Goal: Task Accomplishment & Management: Manage account settings

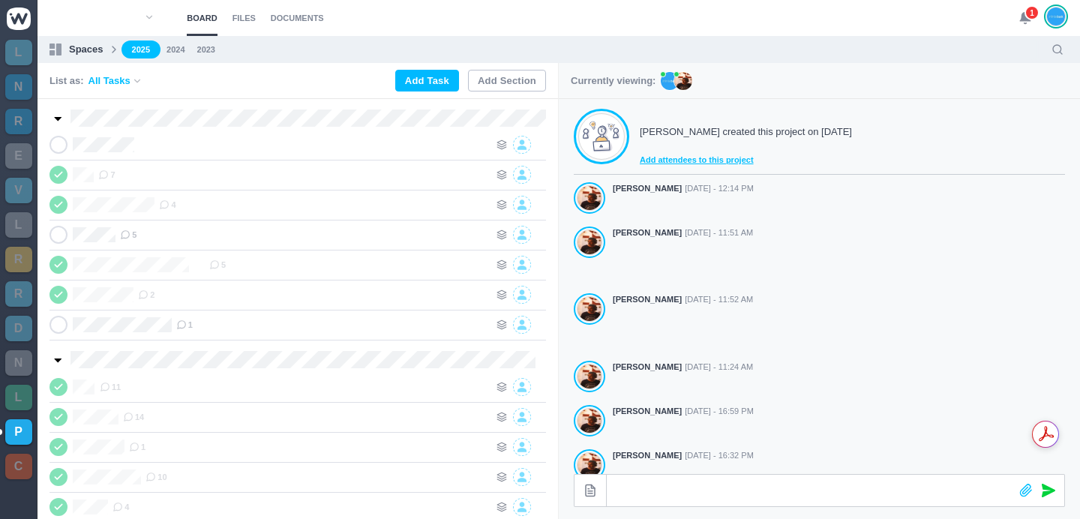
scroll to position [418, 0]
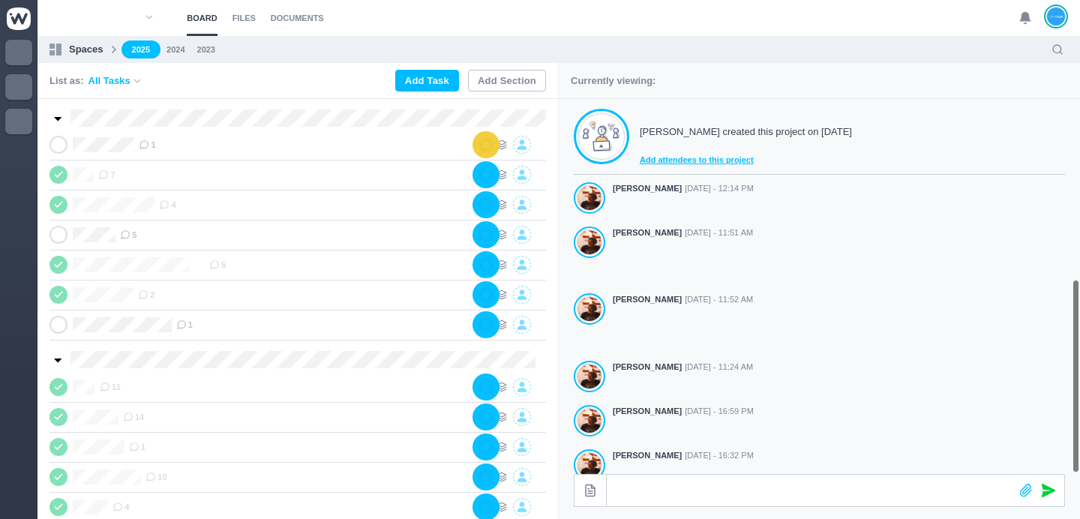
scroll to position [418, 0]
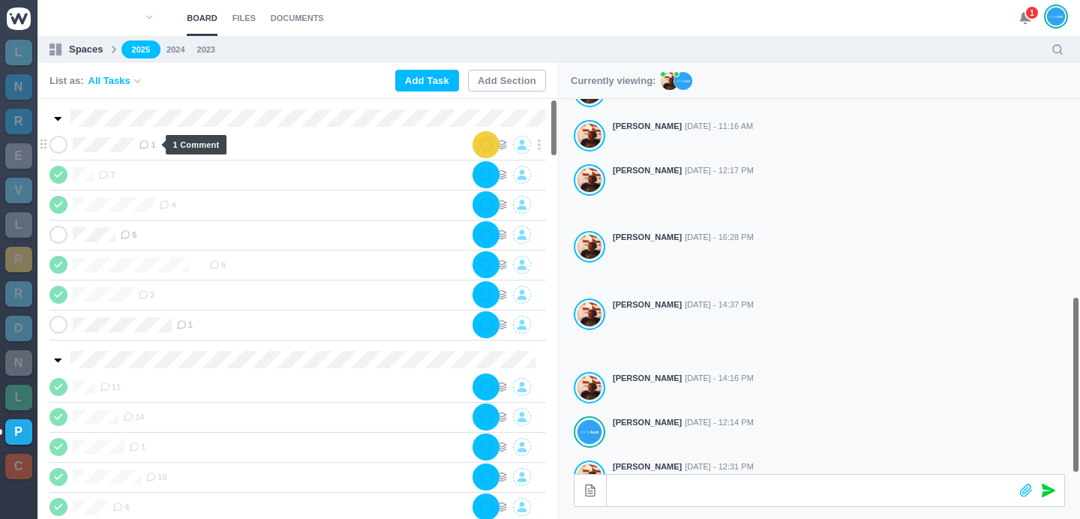
click at [152, 143] on span "1" at bounding box center [147, 145] width 17 height 12
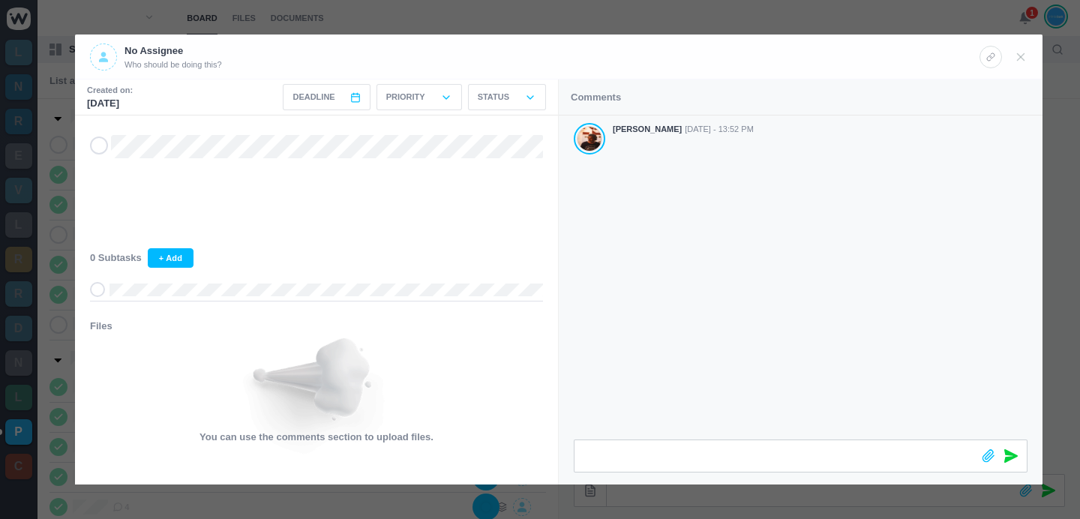
click at [697, 18] on div at bounding box center [540, 259] width 1080 height 519
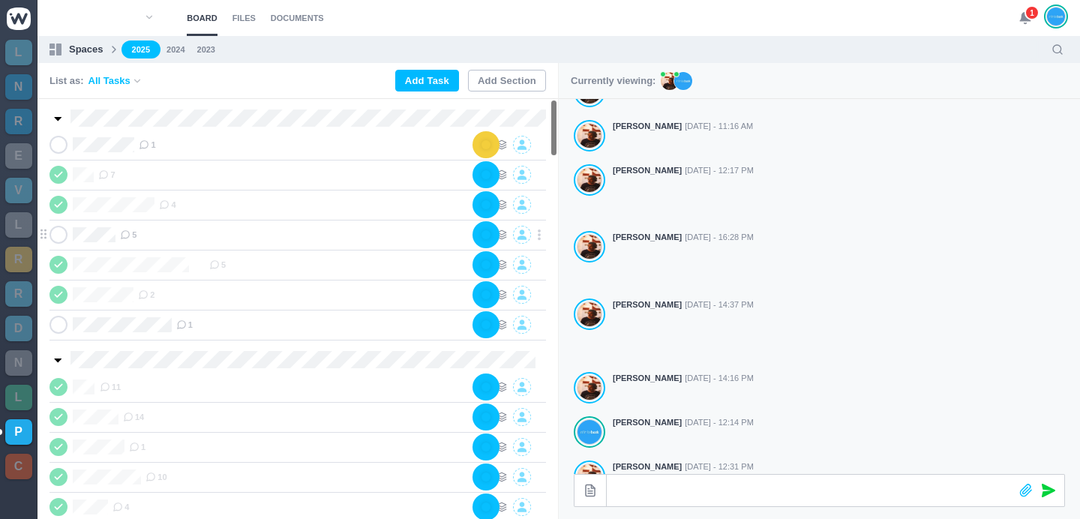
click at [131, 236] on icon at bounding box center [125, 235] width 11 height 11
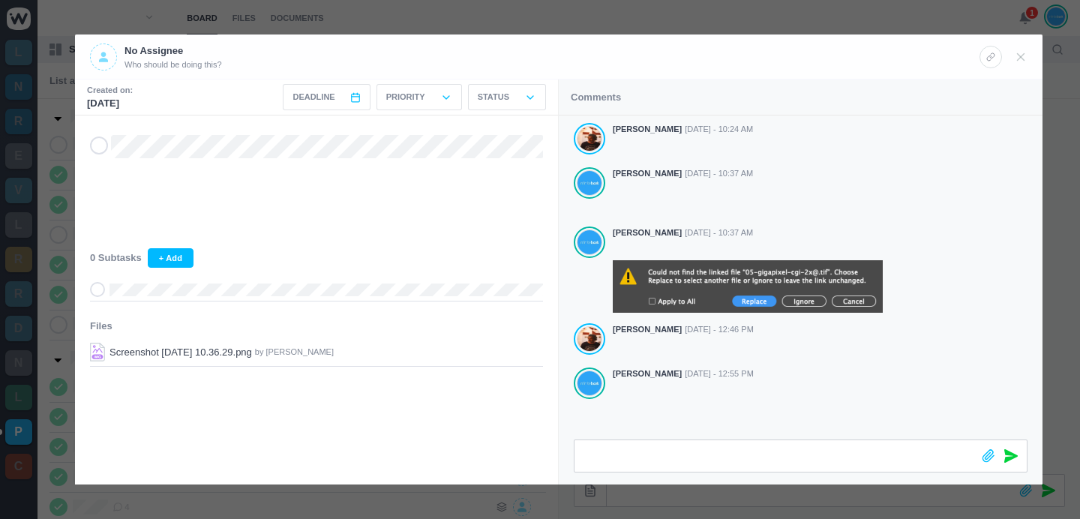
click at [582, 19] on div at bounding box center [540, 259] width 1080 height 519
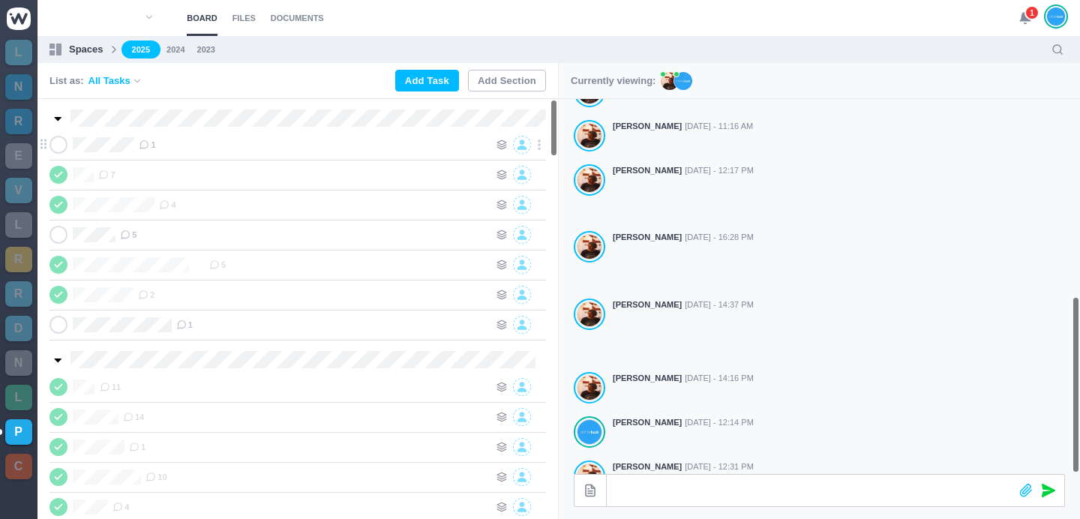
click at [149, 141] on icon at bounding box center [144, 145] width 11 height 11
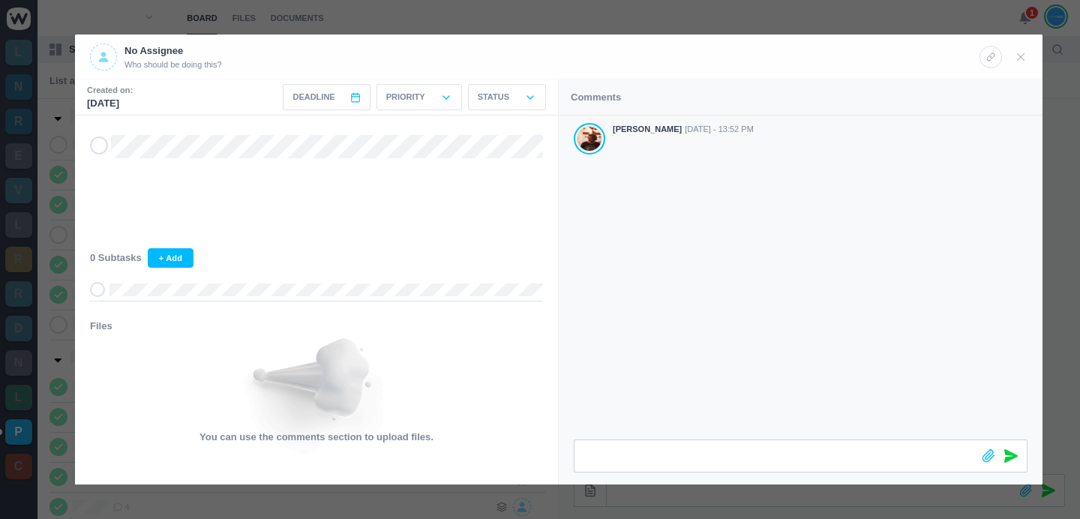
click at [966, 14] on div at bounding box center [540, 259] width 1080 height 519
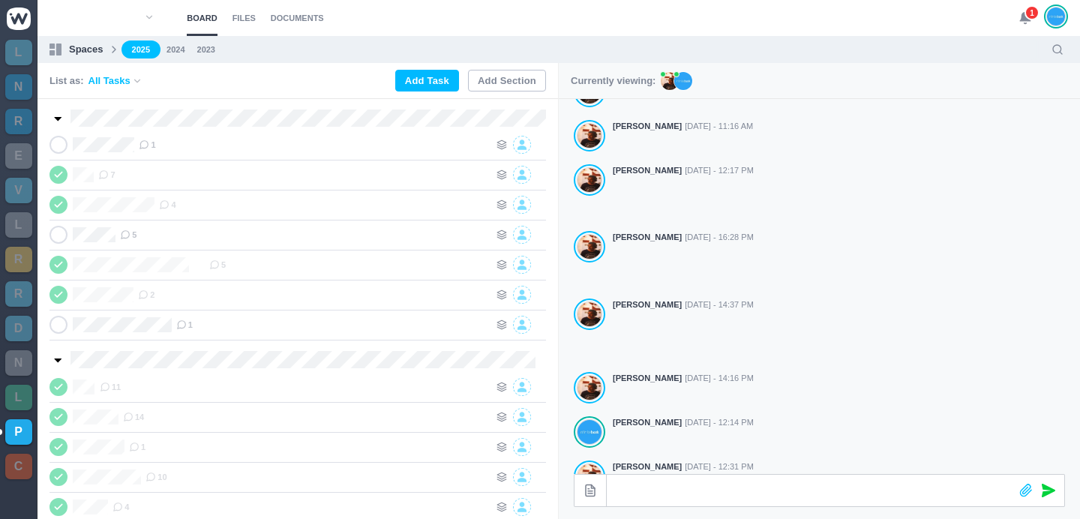
click at [1024, 17] on use at bounding box center [1025, 18] width 11 height 11
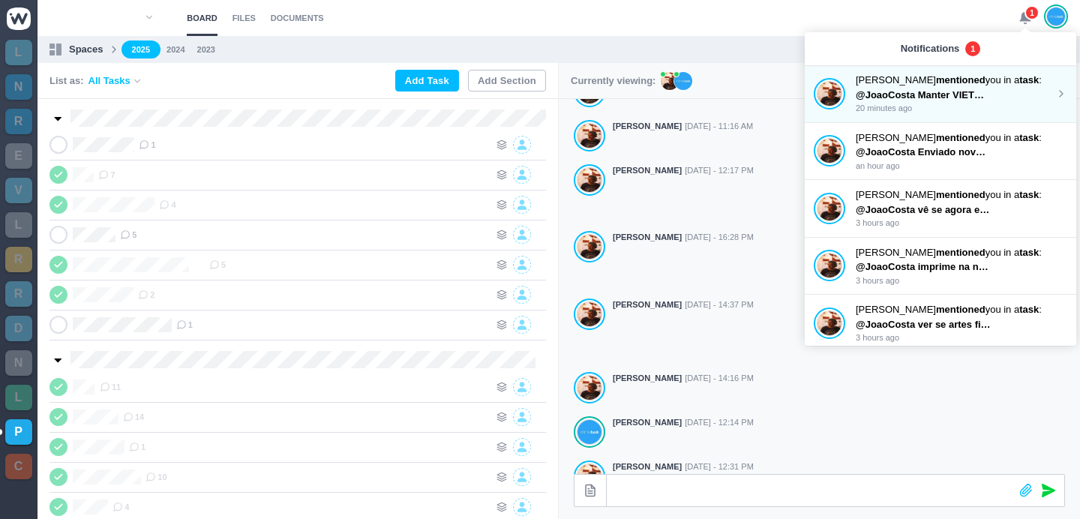
click at [960, 88] on p "@JoaoCosta Manter VIETNAM (Dados correctos) - 2ª posição CAMBODIA (Dados correc…" at bounding box center [923, 95] width 135 height 15
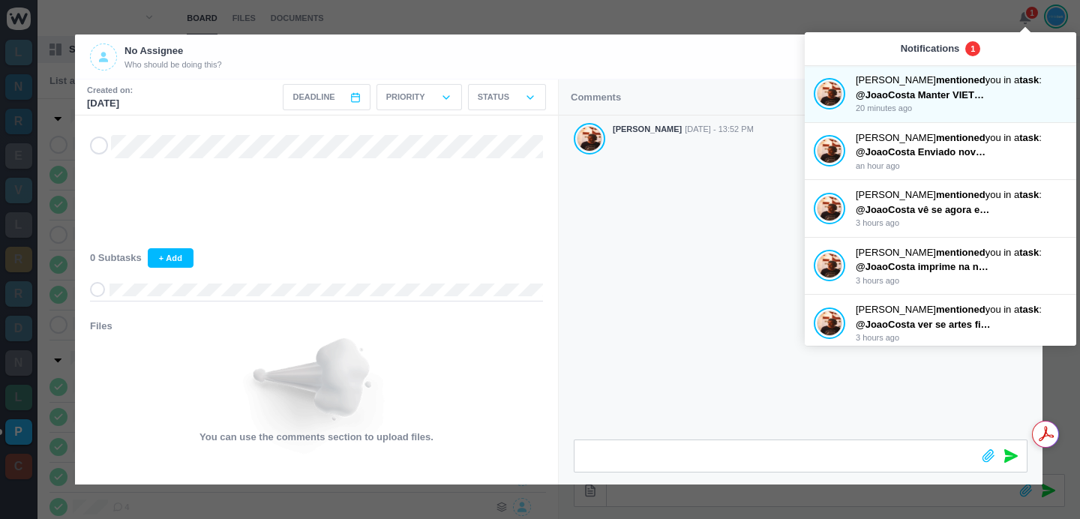
click at [712, 327] on div "Antonio Lopes Oct 08 - 13:52 PM" at bounding box center [801, 278] width 484 height 324
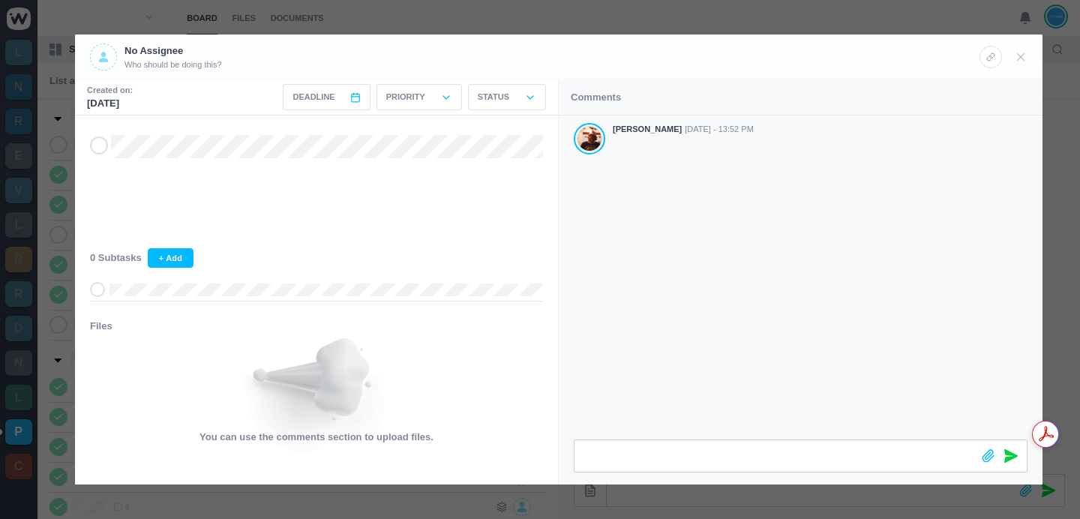
click at [343, 20] on div at bounding box center [540, 259] width 1080 height 519
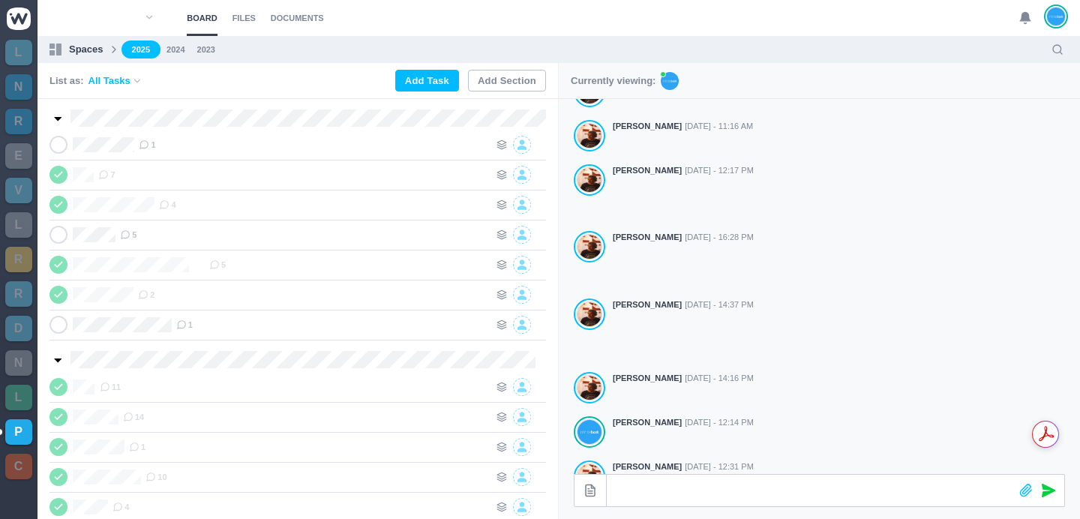
click at [365, 72] on div "List as: All Tasks Add Task Add Section" at bounding box center [298, 81] width 521 height 36
click at [149, 146] on icon at bounding box center [144, 145] width 11 height 11
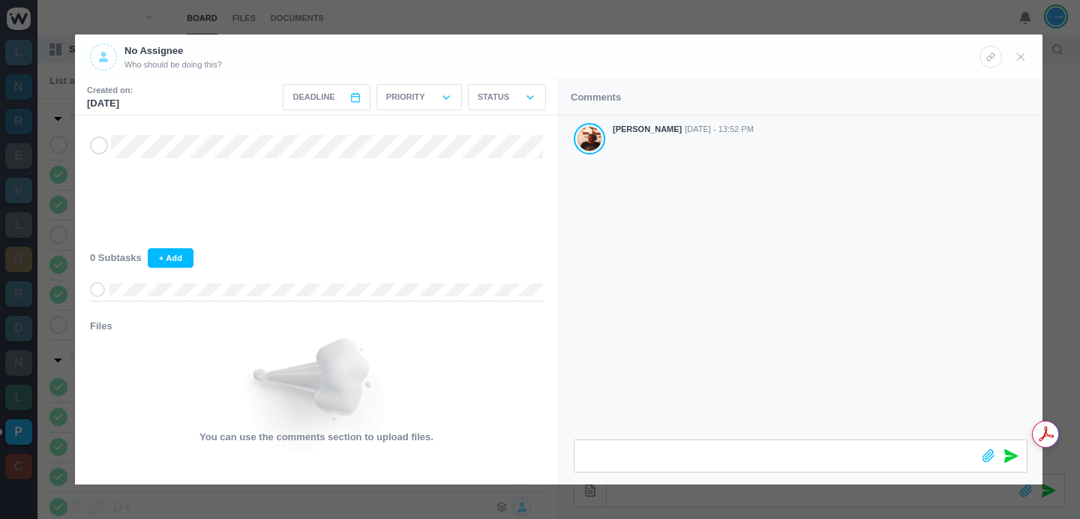
click at [750, 364] on div "Antonio Lopes Oct 08 - 13:52 PM" at bounding box center [801, 278] width 484 height 324
click at [344, 10] on div at bounding box center [540, 259] width 1080 height 519
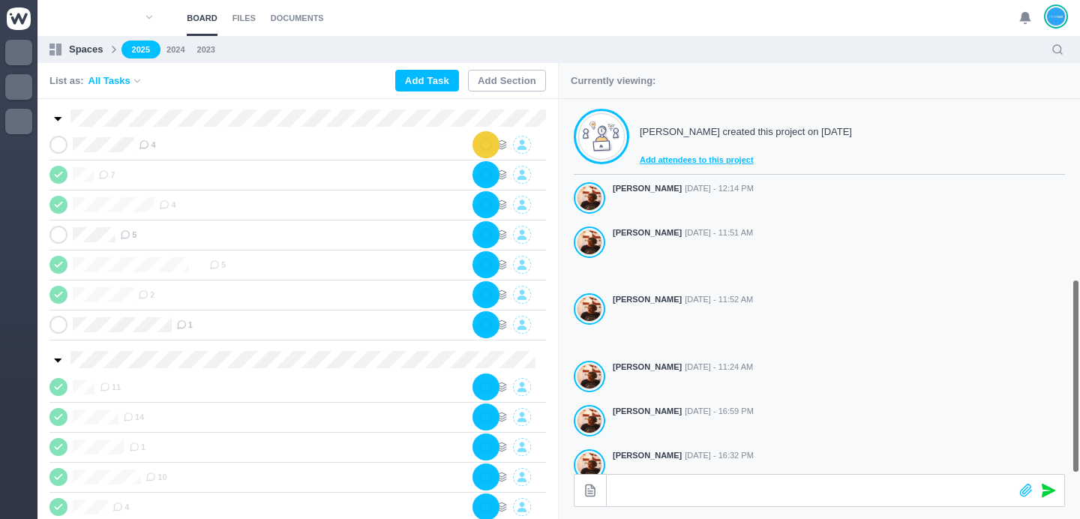
scroll to position [418, 0]
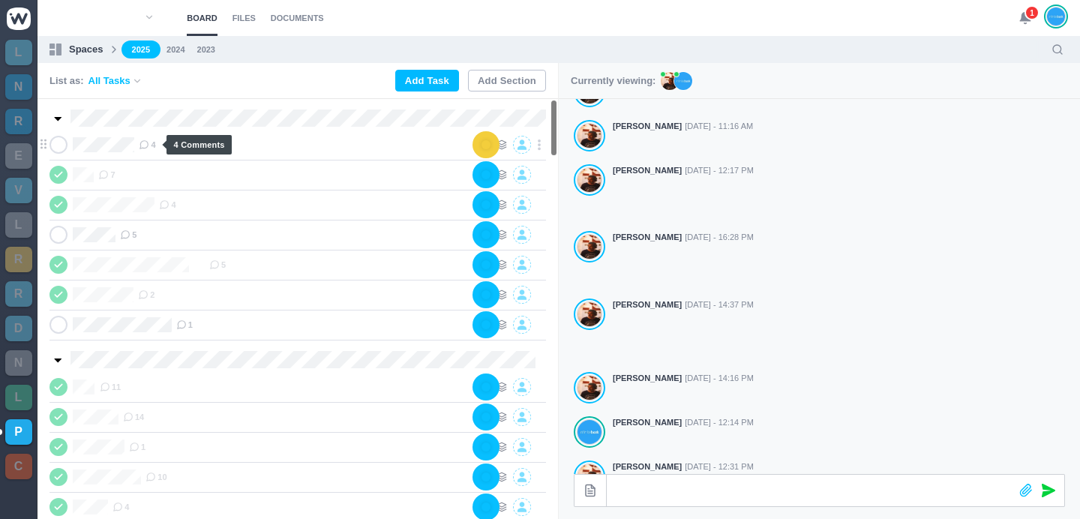
click at [155, 143] on span "4" at bounding box center [147, 145] width 17 height 12
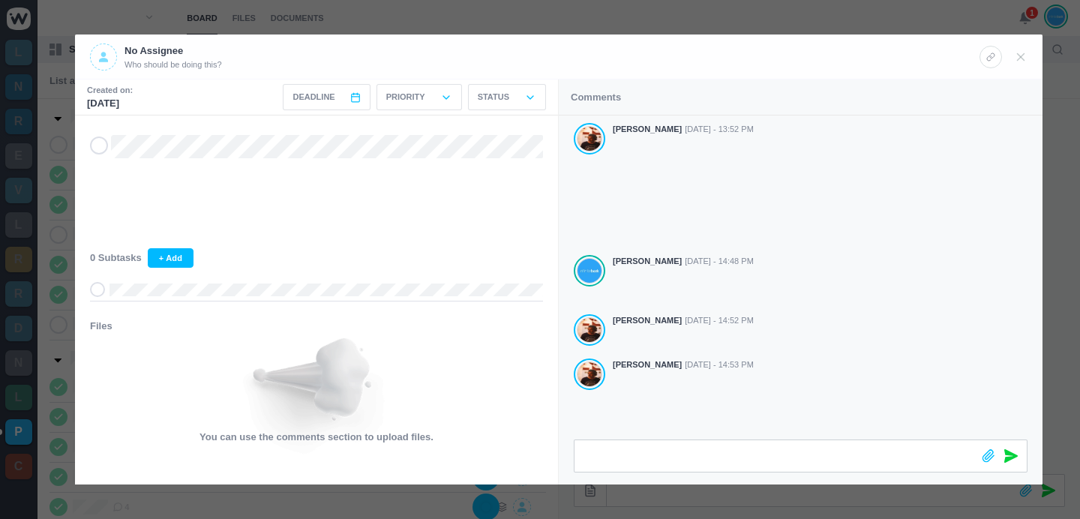
click at [752, 14] on div at bounding box center [540, 259] width 1080 height 519
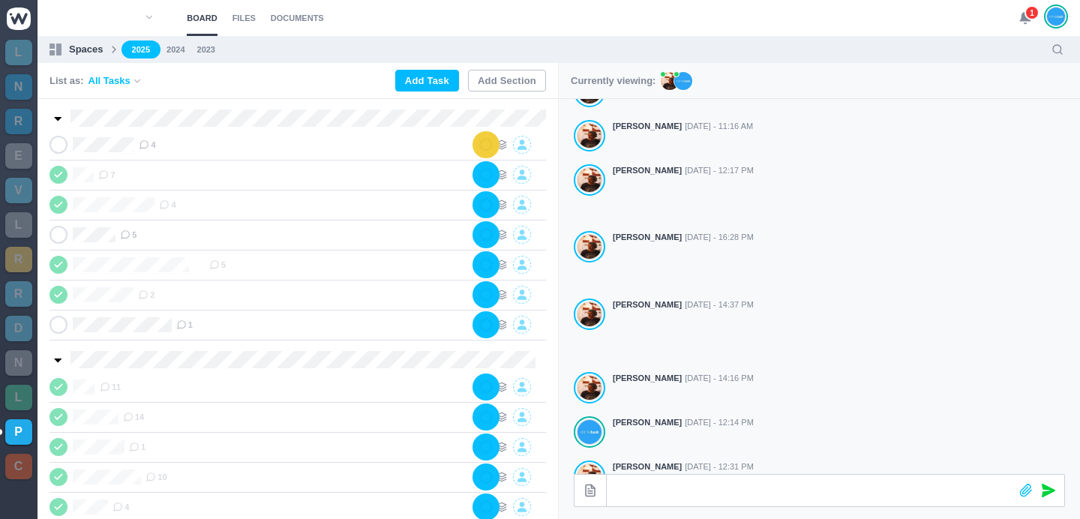
click at [1016, 19] on section "Board Files Documents 1 Board Files Documents" at bounding box center [559, 18] width 1043 height 36
click at [1019, 19] on icon at bounding box center [1026, 18] width 14 height 14
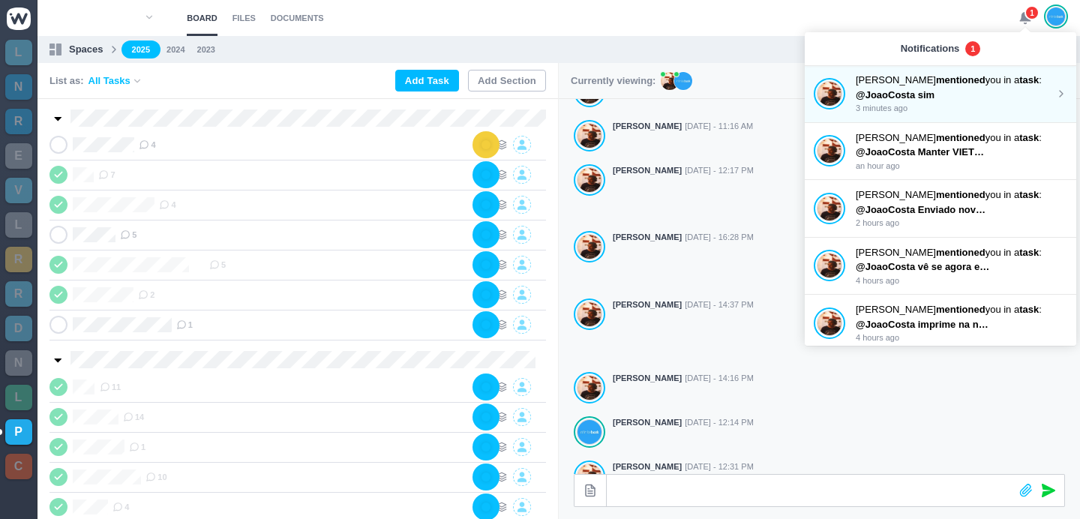
click at [923, 92] on span "@JoaoCosta sim" at bounding box center [895, 94] width 79 height 11
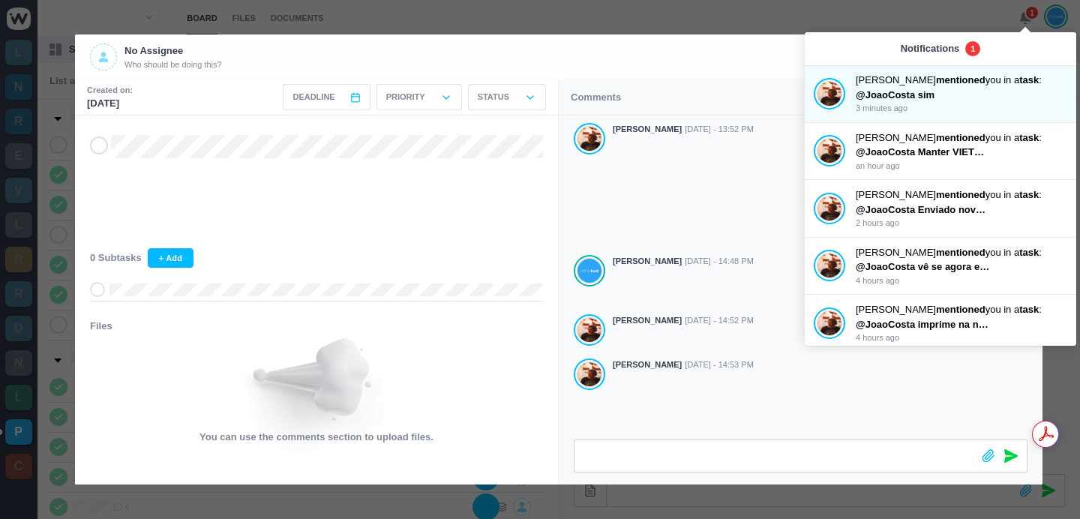
click at [715, 26] on div at bounding box center [540, 259] width 1080 height 519
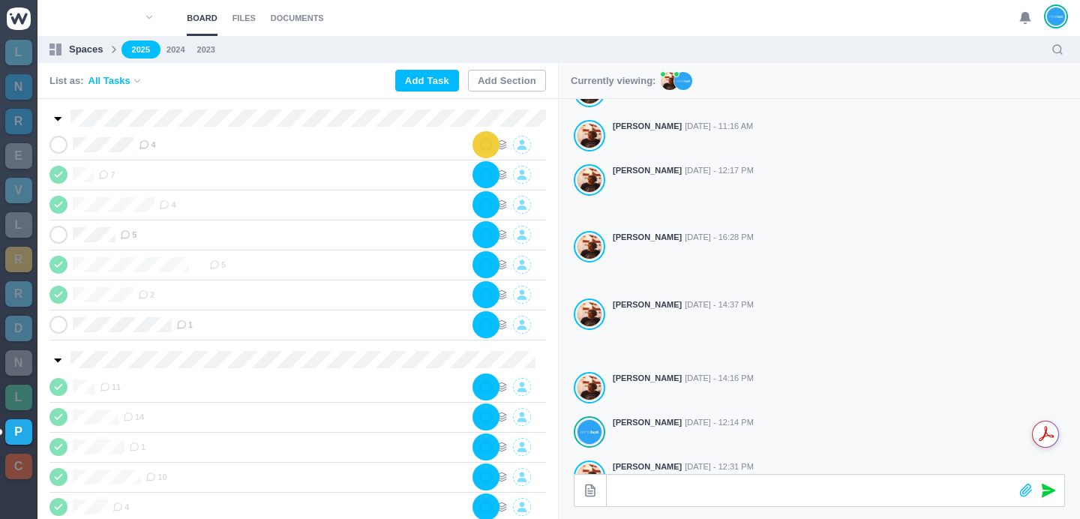
click at [716, 23] on div at bounding box center [540, 259] width 1080 height 519
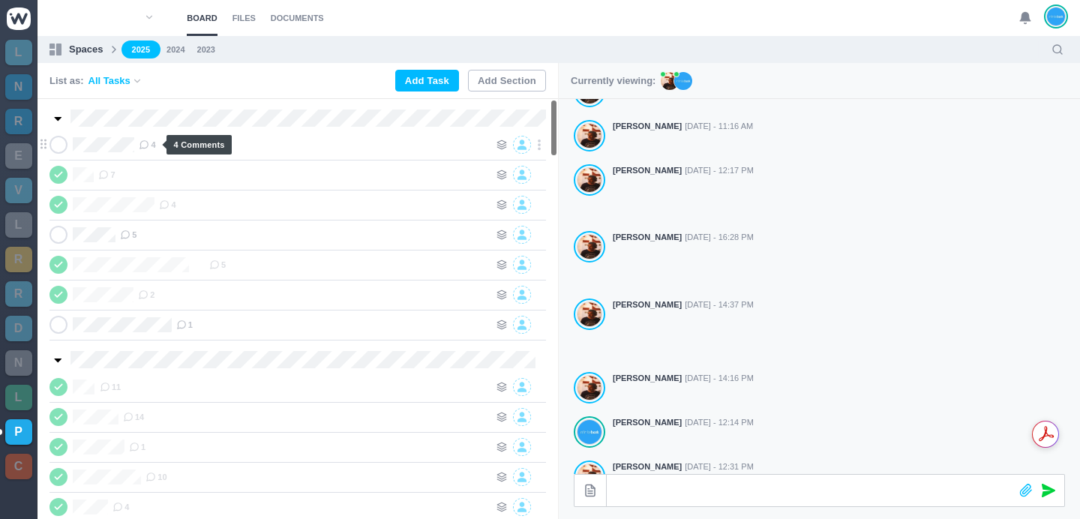
click at [154, 144] on span "4" at bounding box center [147, 145] width 17 height 12
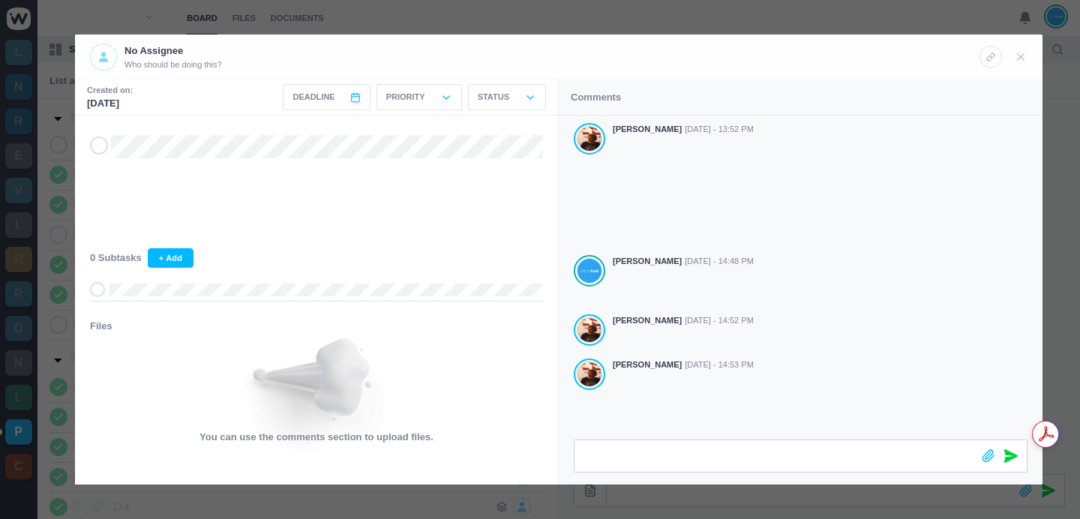
click at [805, 14] on div at bounding box center [540, 259] width 1080 height 519
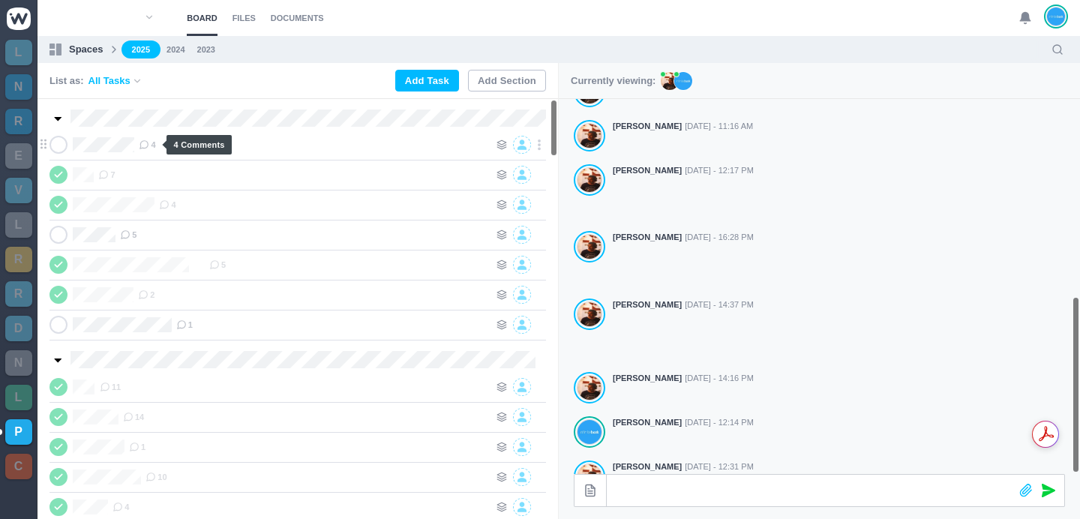
click at [147, 143] on icon at bounding box center [144, 145] width 11 height 11
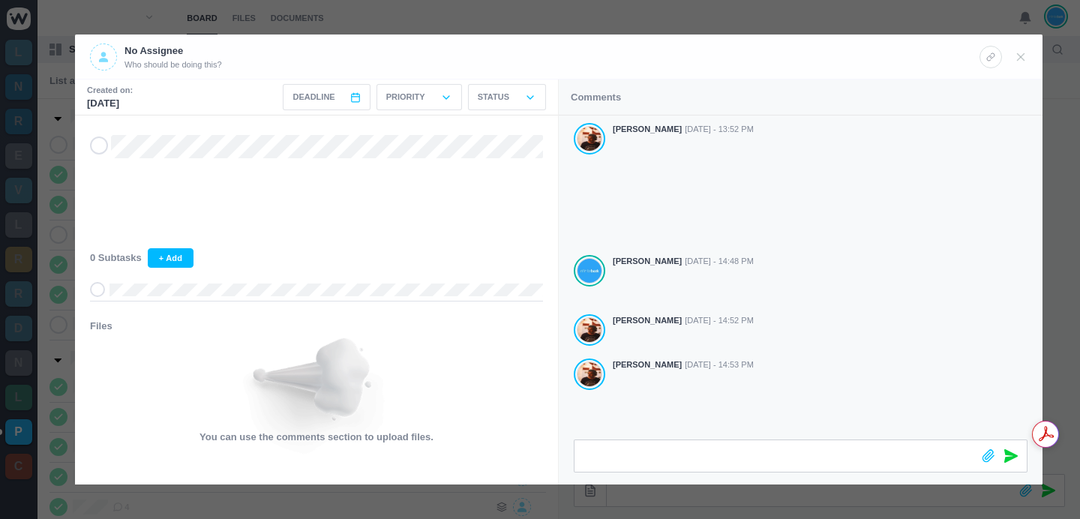
scroll to position [14, 0]
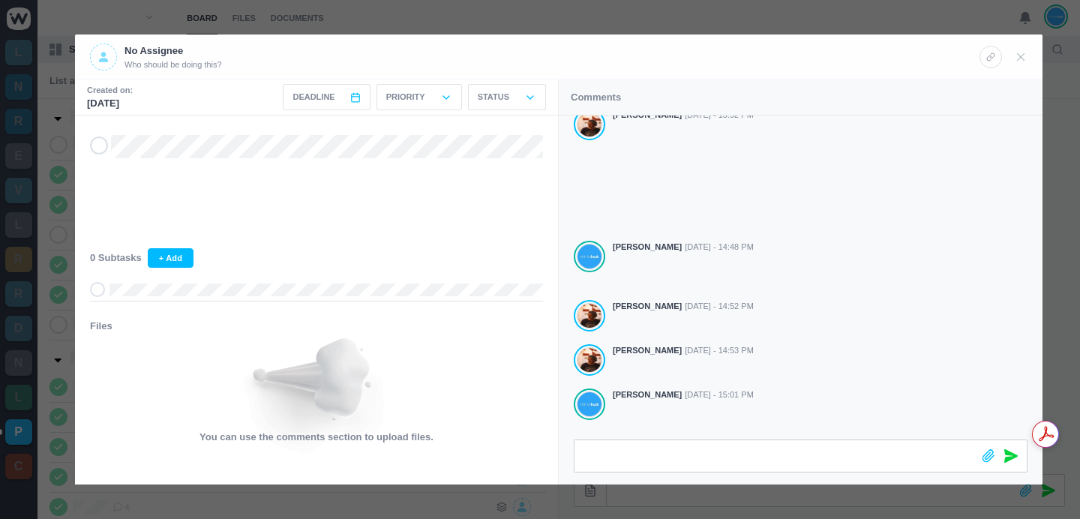
click at [648, 17] on div at bounding box center [540, 259] width 1080 height 519
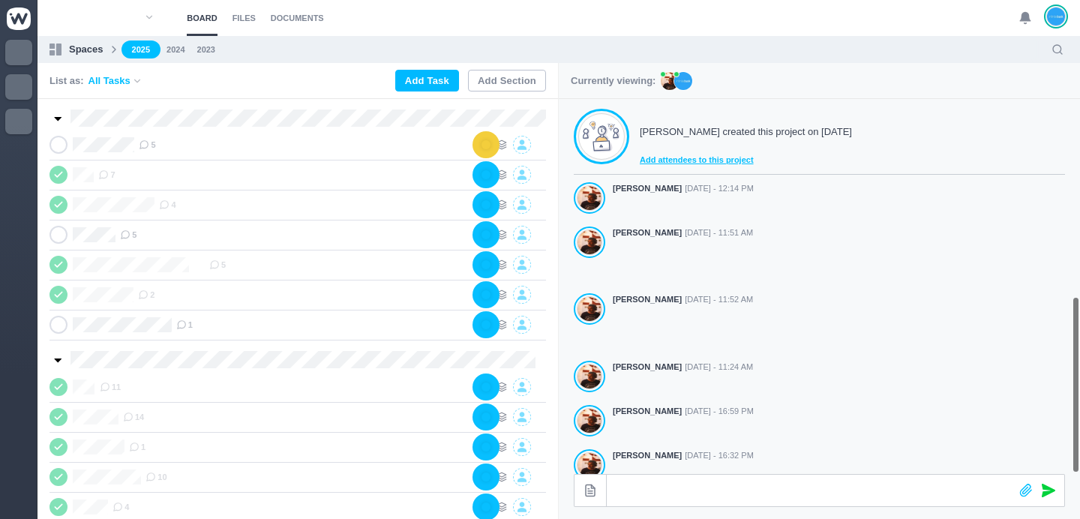
scroll to position [418, 0]
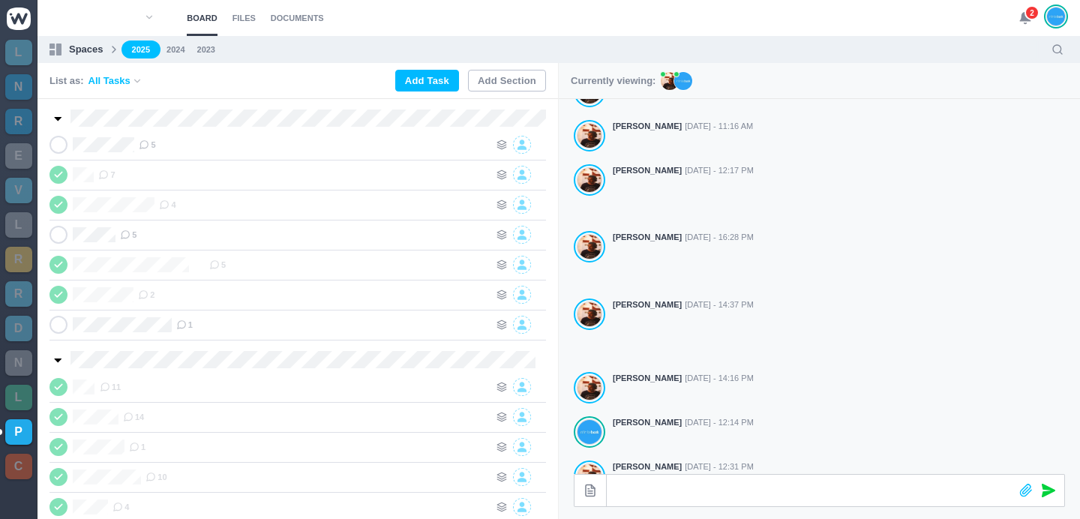
click at [1026, 15] on span "2" at bounding box center [1032, 12] width 15 height 15
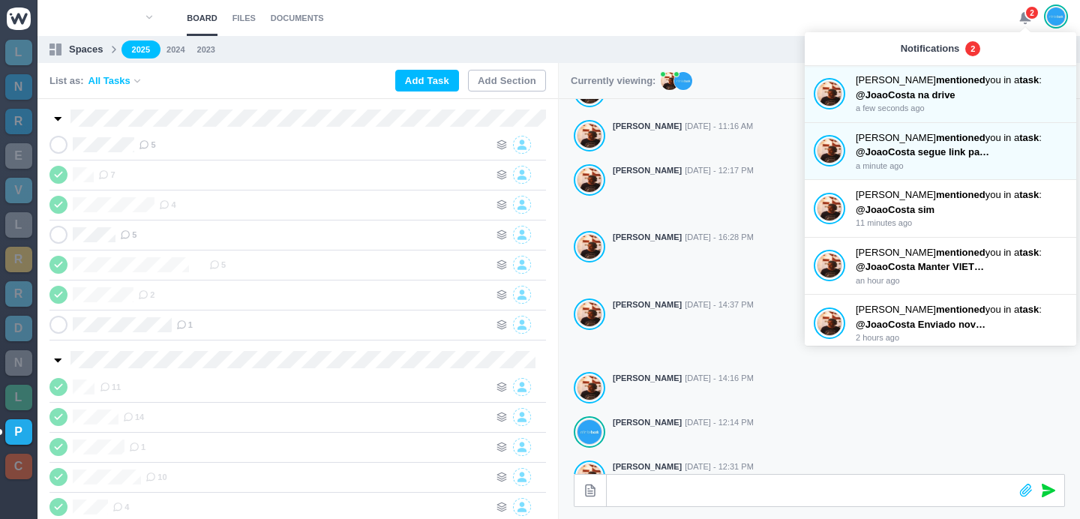
drag, startPoint x: 1018, startPoint y: 14, endPoint x: 1032, endPoint y: 15, distance: 14.3
click at [1019, 14] on section "Board Files Documents 2 Board Files Documents" at bounding box center [559, 18] width 1043 height 36
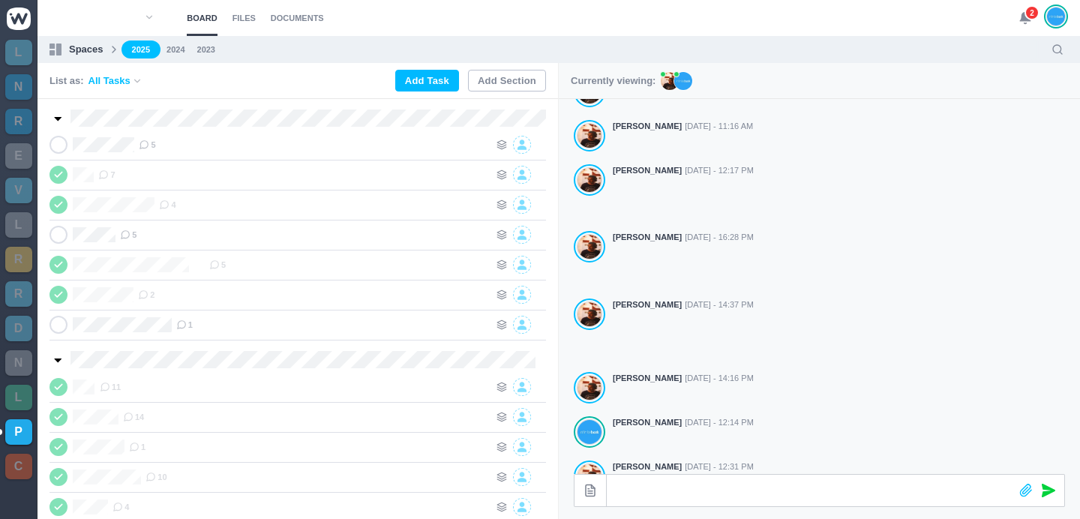
click at [1032, 15] on span "2" at bounding box center [1032, 12] width 15 height 15
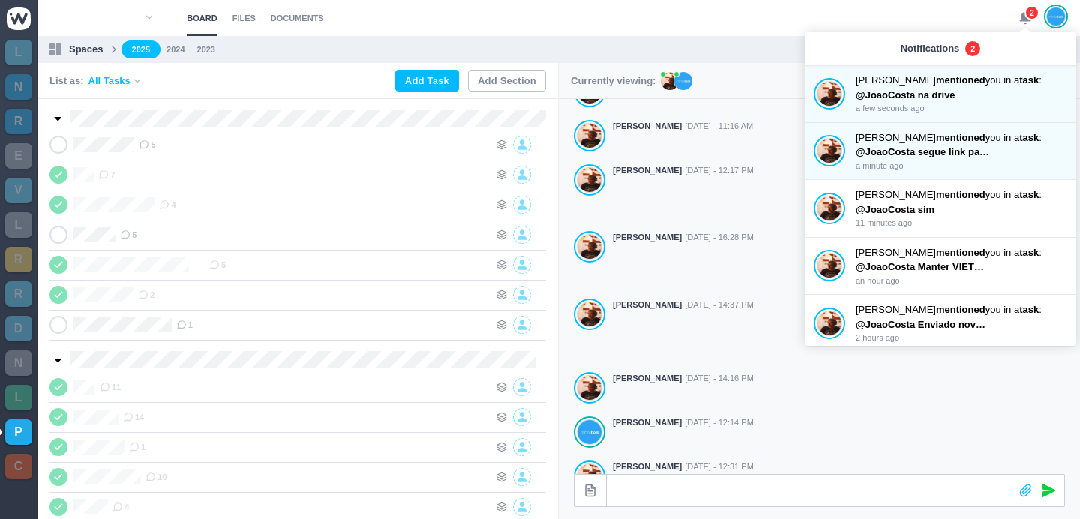
click at [1028, 17] on span "2" at bounding box center [1032, 12] width 15 height 15
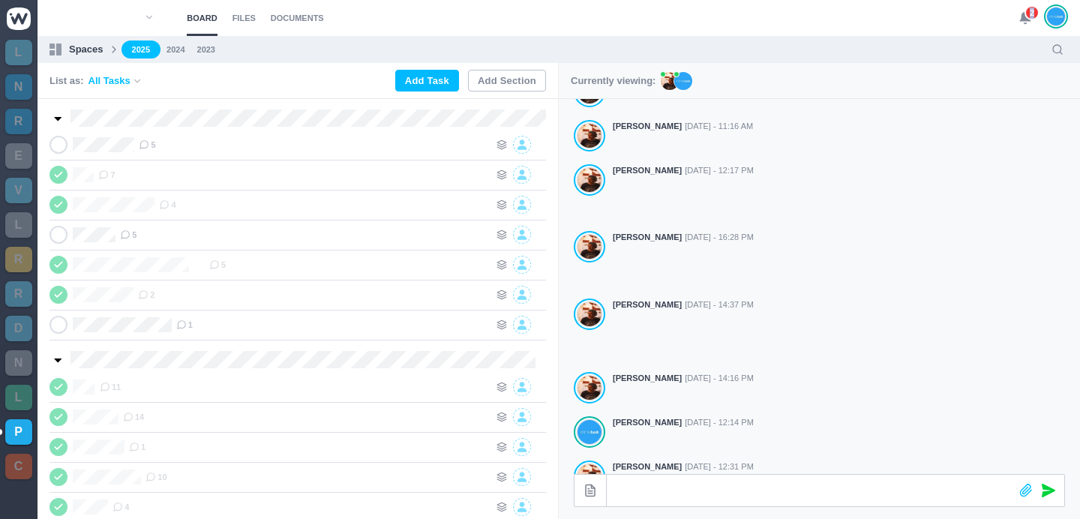
click at [1028, 17] on span "2" at bounding box center [1032, 12] width 15 height 15
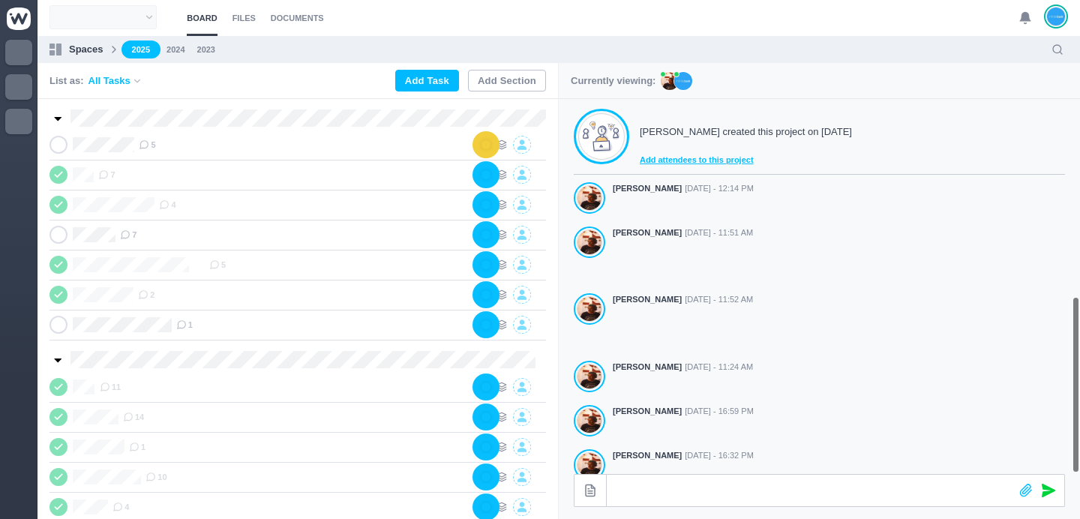
scroll to position [418, 0]
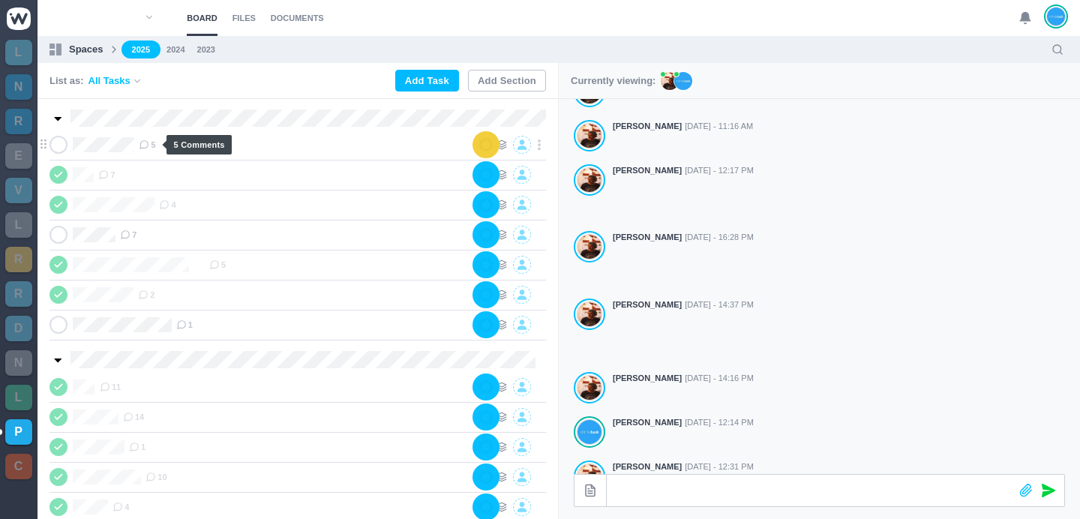
click at [155, 146] on span "5" at bounding box center [147, 145] width 17 height 12
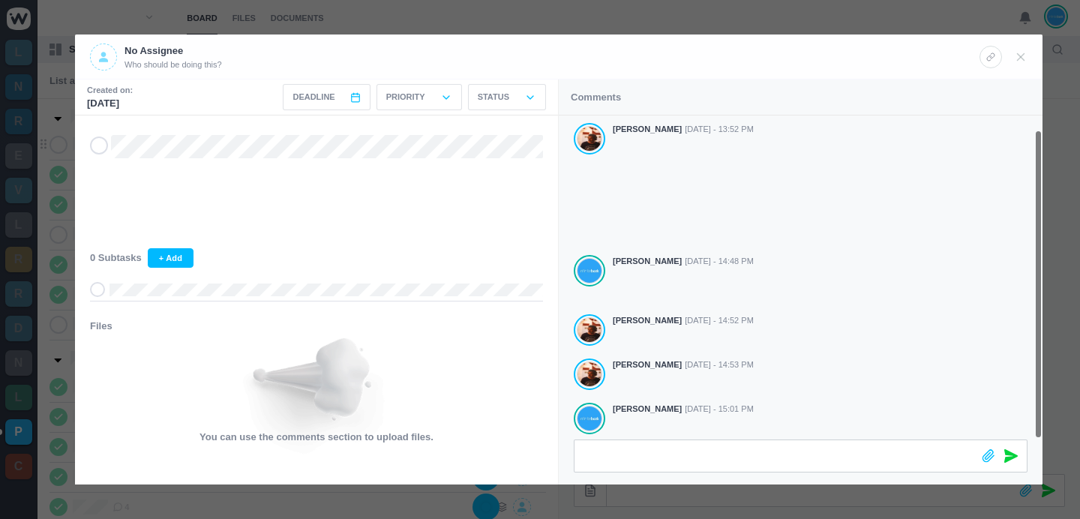
scroll to position [14, 0]
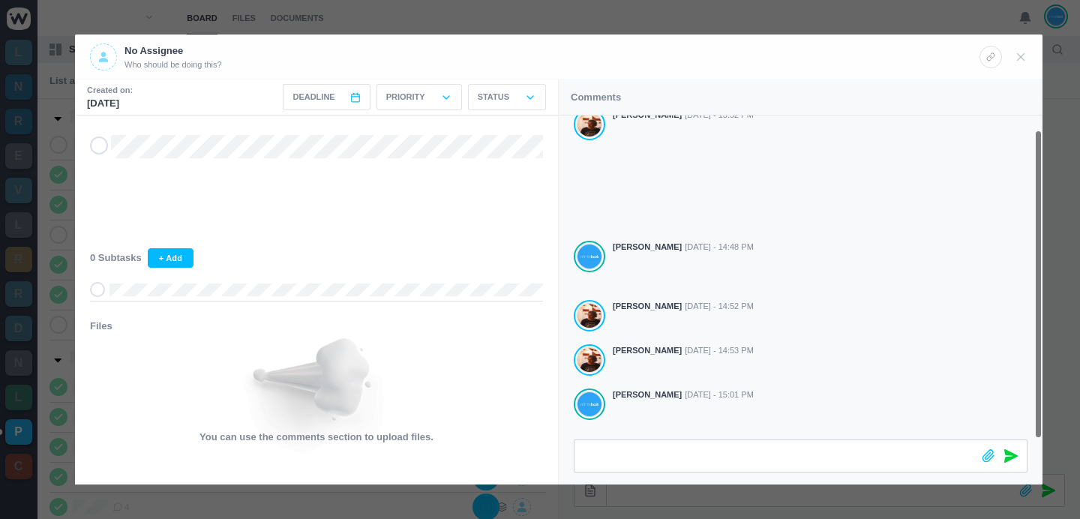
click at [684, 17] on div at bounding box center [540, 259] width 1080 height 519
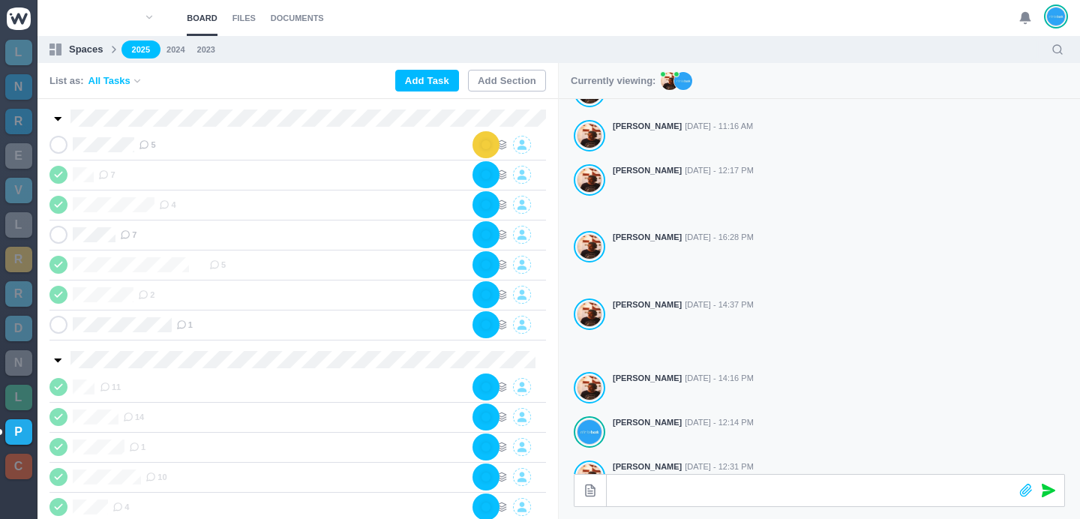
click at [1010, 13] on section "Board Files Documents 0 Board Files Documents" at bounding box center [559, 18] width 1043 height 36
click at [1025, 17] on use at bounding box center [1025, 18] width 11 height 11
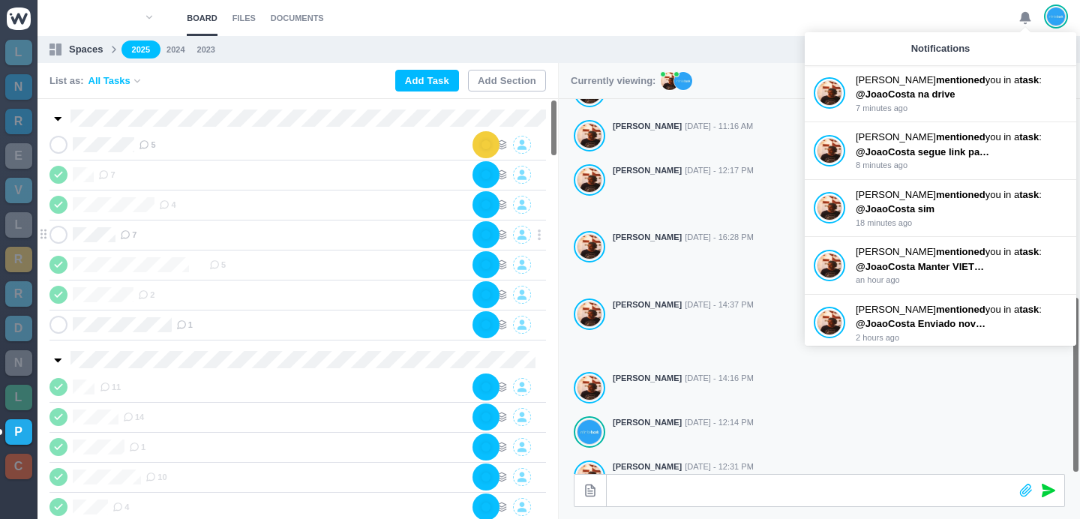
click at [133, 233] on span "7" at bounding box center [128, 235] width 17 height 12
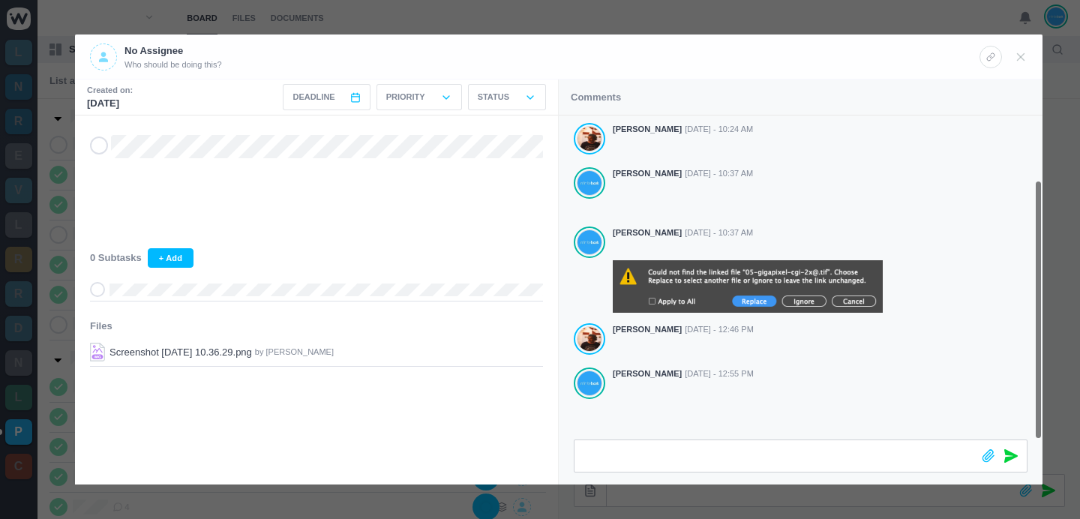
scroll to position [80, 0]
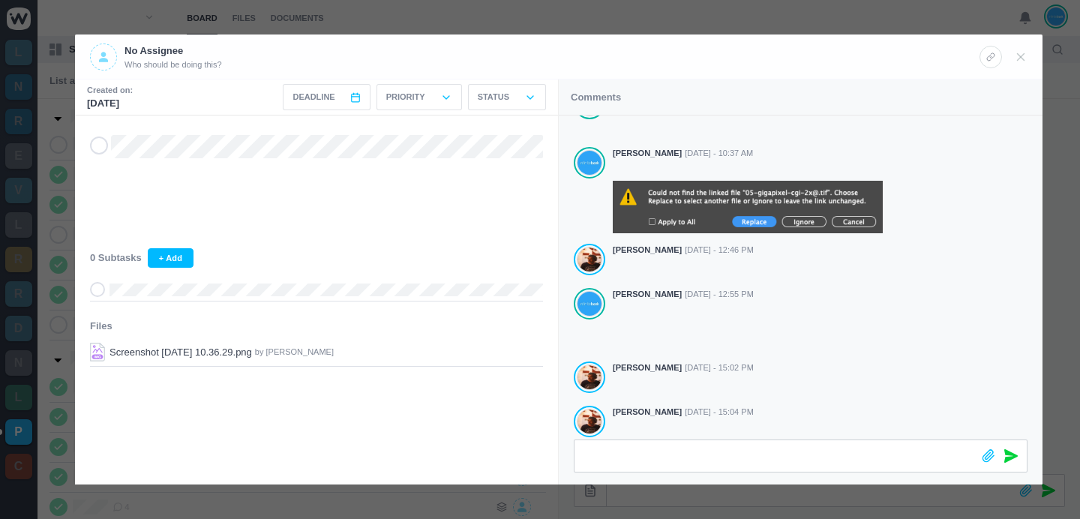
click at [767, 11] on div at bounding box center [540, 259] width 1080 height 519
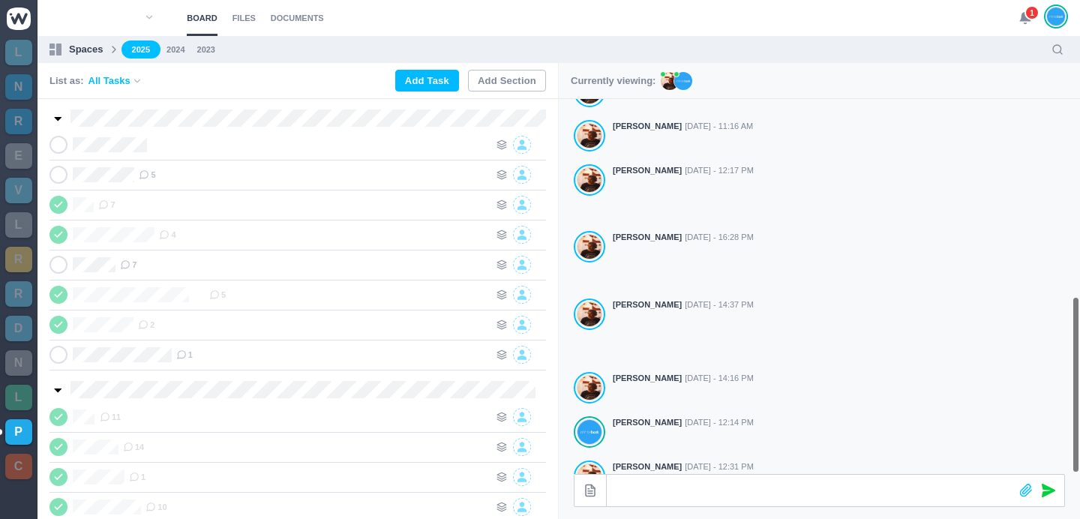
click at [1028, 17] on span "1" at bounding box center [1032, 12] width 15 height 15
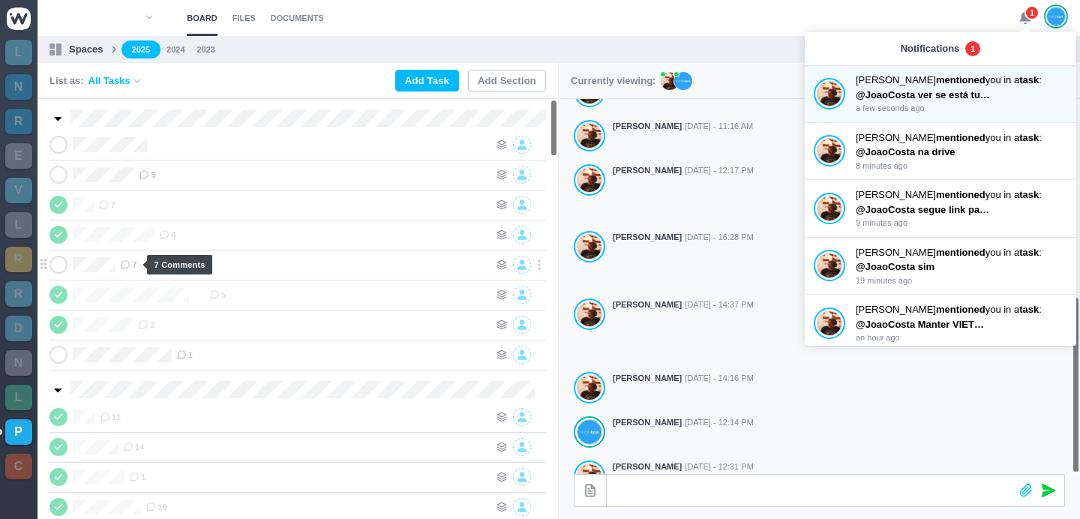
click at [126, 266] on icon at bounding box center [125, 265] width 11 height 11
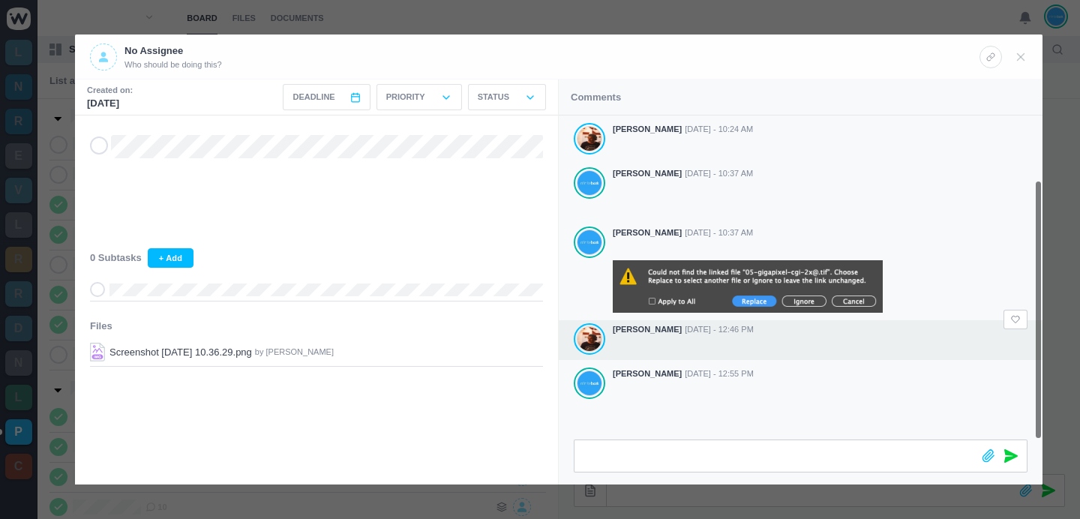
scroll to position [80, 0]
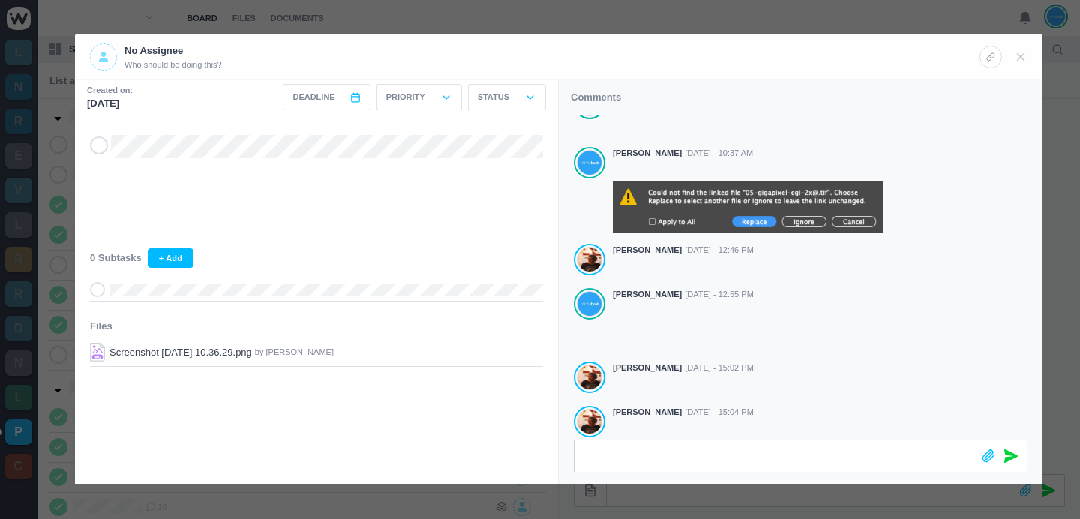
click at [826, 14] on div at bounding box center [540, 259] width 1080 height 519
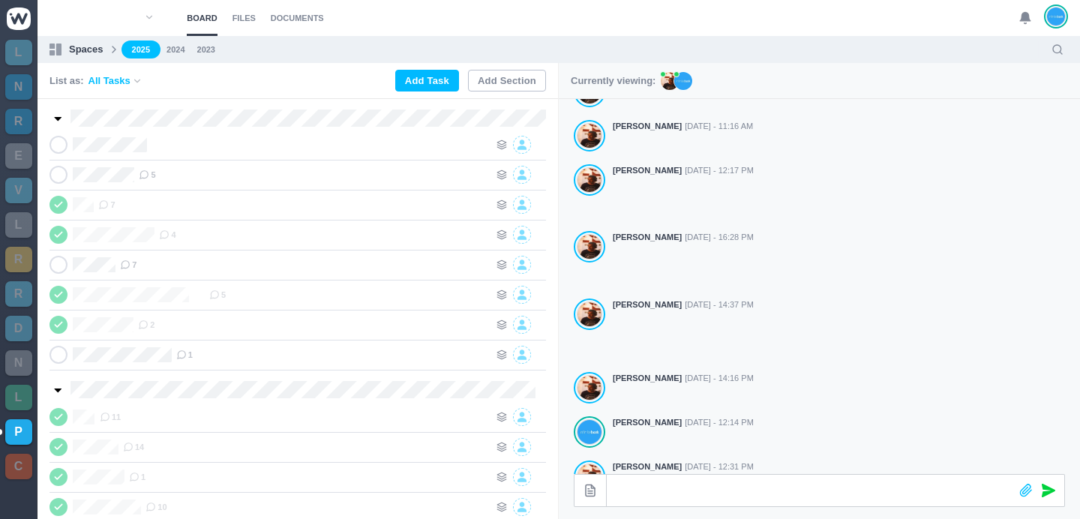
scroll to position [62, 0]
click at [131, 267] on icon at bounding box center [125, 265] width 11 height 11
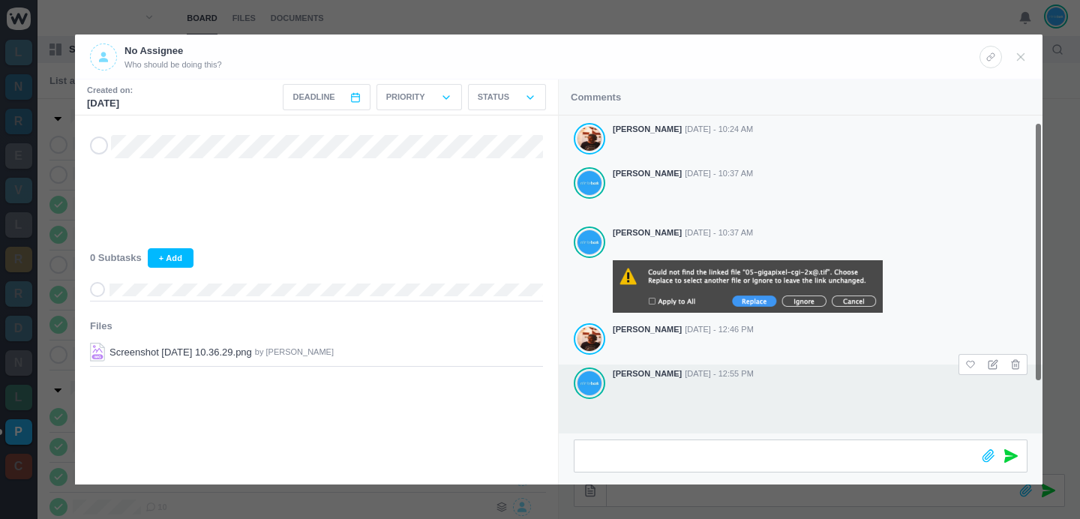
scroll to position [80, 0]
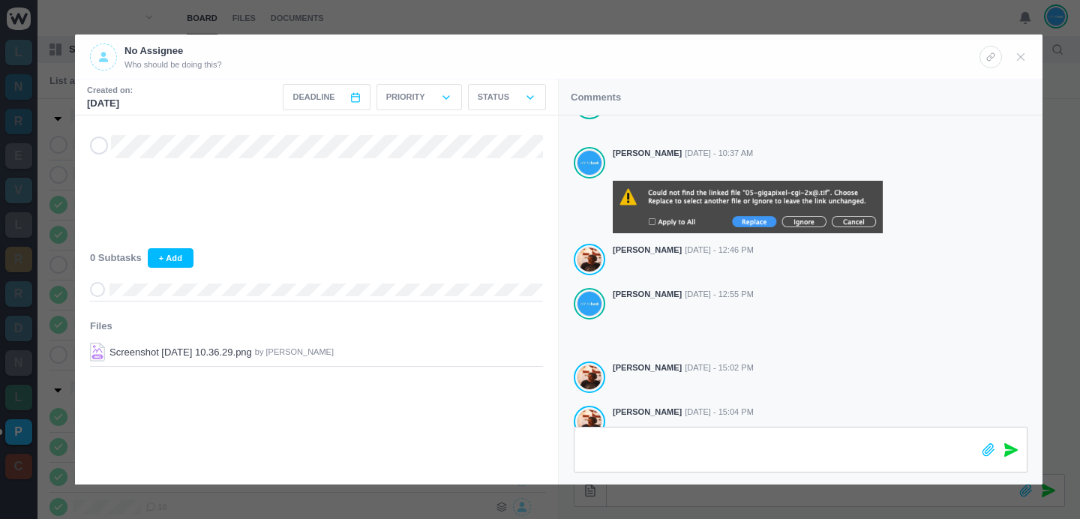
click at [581, 444] on div at bounding box center [774, 450] width 398 height 44
click at [1011, 441] on icon at bounding box center [1011, 443] width 14 height 14
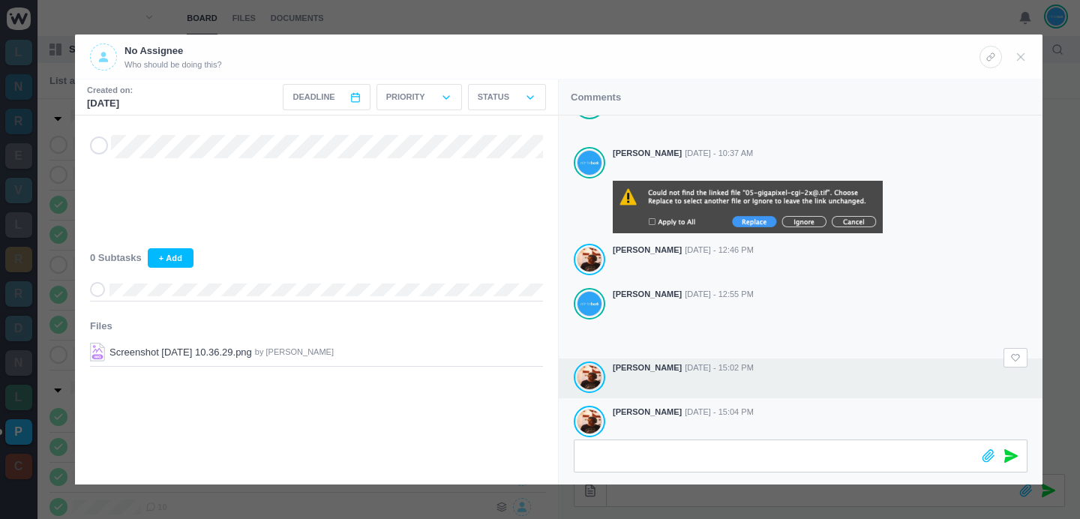
scroll to position [150, 0]
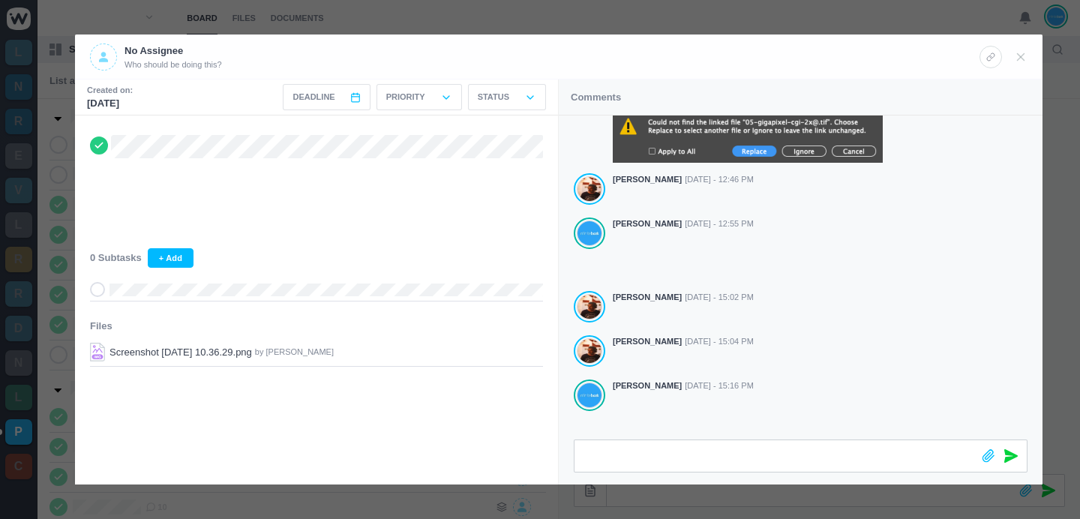
click at [843, 12] on div at bounding box center [540, 259] width 1080 height 519
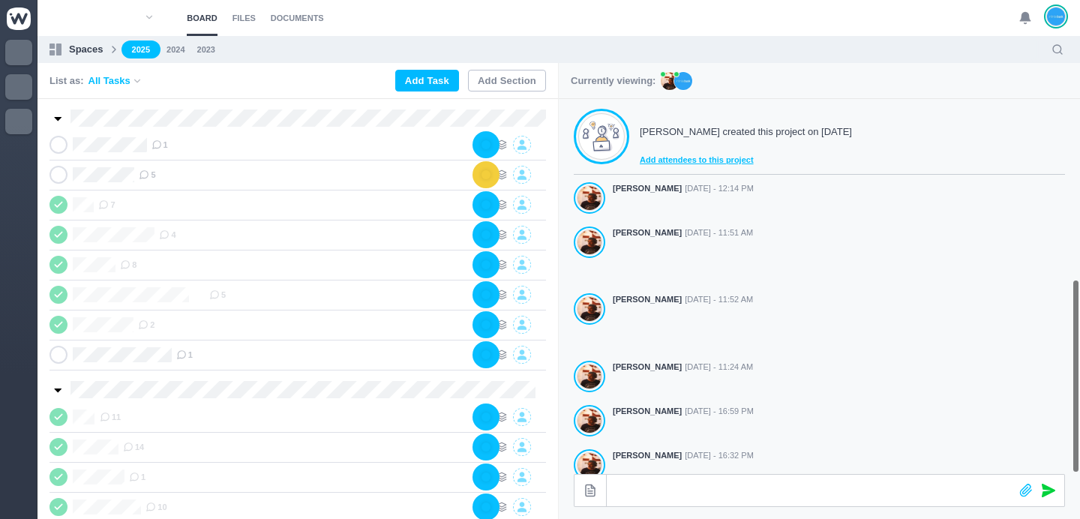
scroll to position [418, 0]
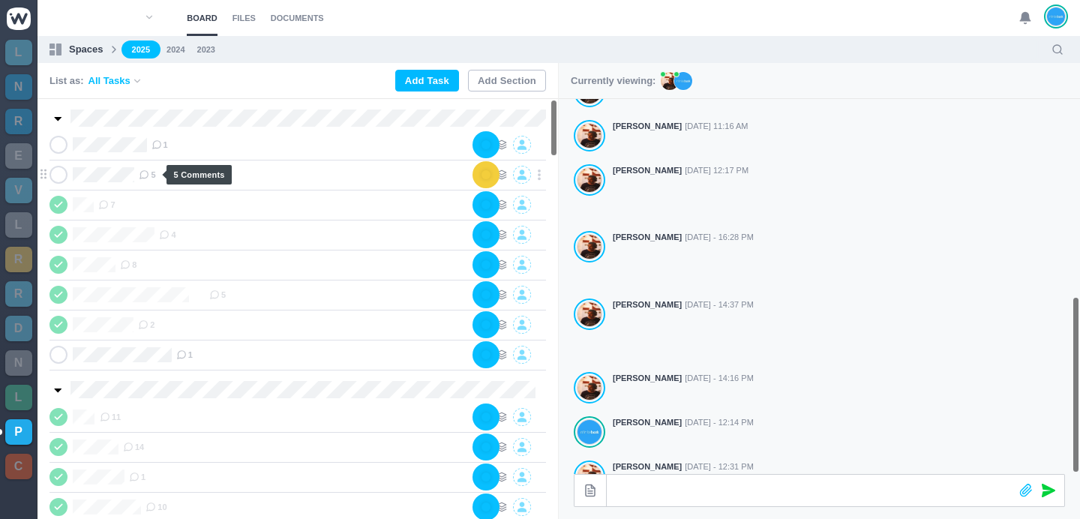
click at [149, 177] on use at bounding box center [144, 175] width 8 height 8
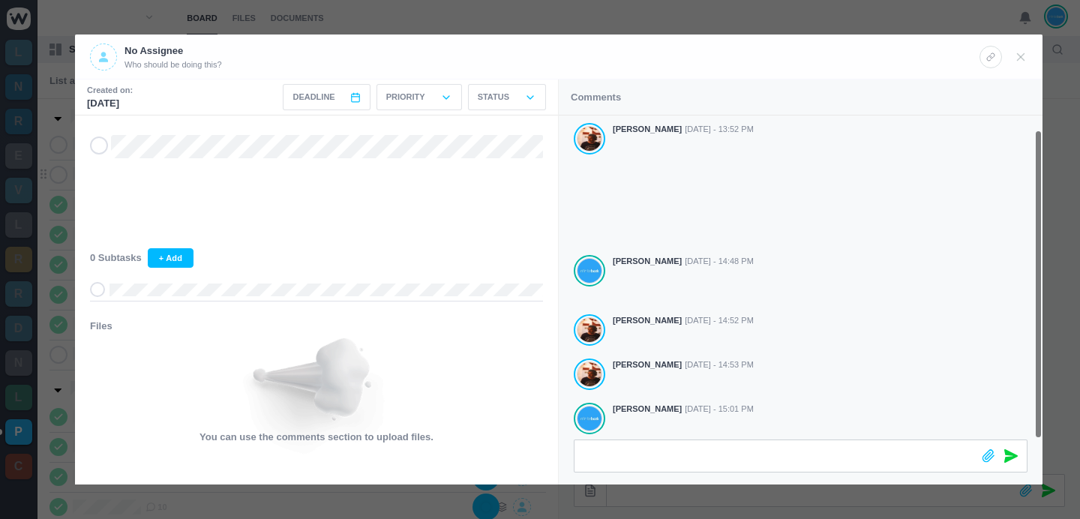
scroll to position [14, 0]
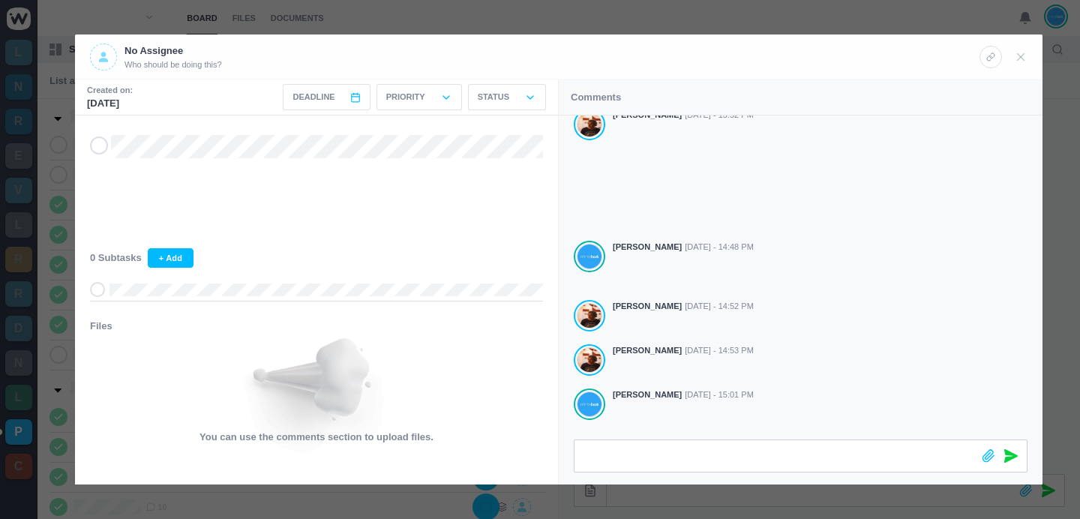
click at [403, 11] on div at bounding box center [540, 259] width 1080 height 519
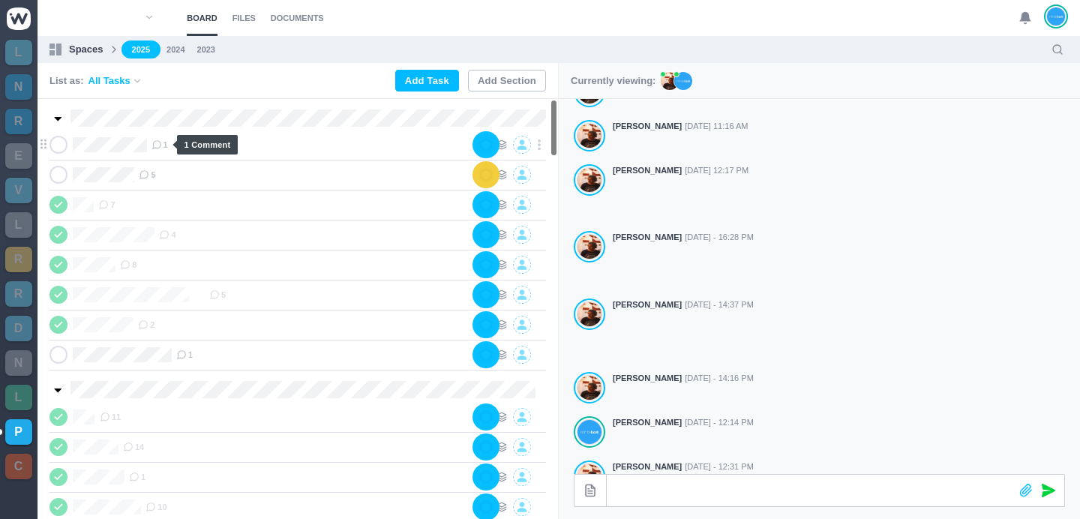
click at [166, 146] on span "1" at bounding box center [160, 145] width 17 height 12
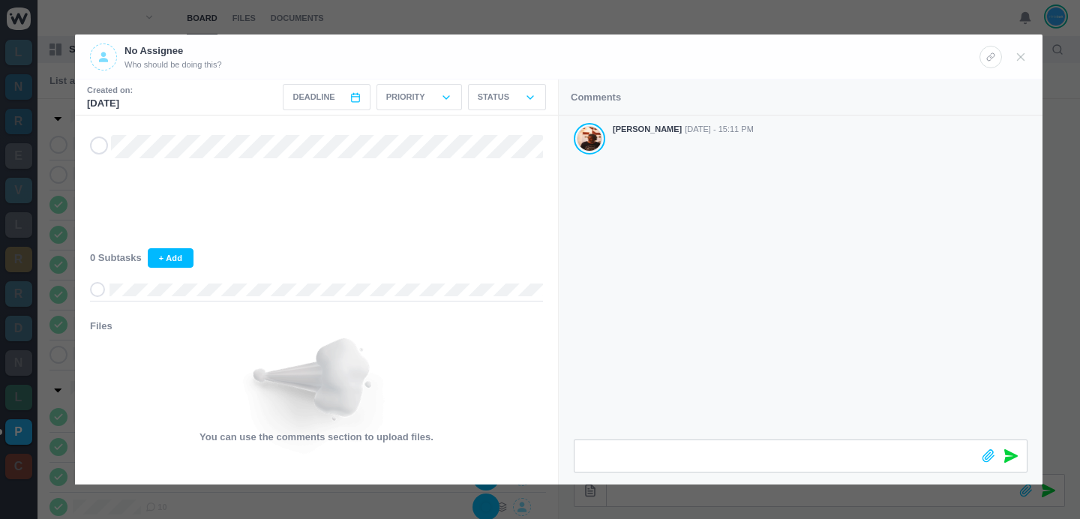
click at [789, 14] on div at bounding box center [540, 259] width 1080 height 519
